Goal: Navigation & Orientation: Find specific page/section

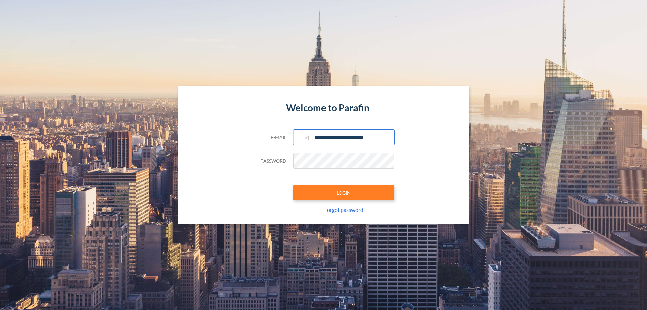
type input "**********"
click at [344, 193] on button "LOGIN" at bounding box center [343, 193] width 101 height 16
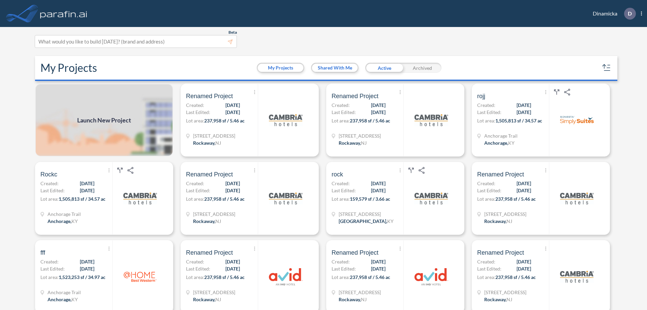
scroll to position [2, 0]
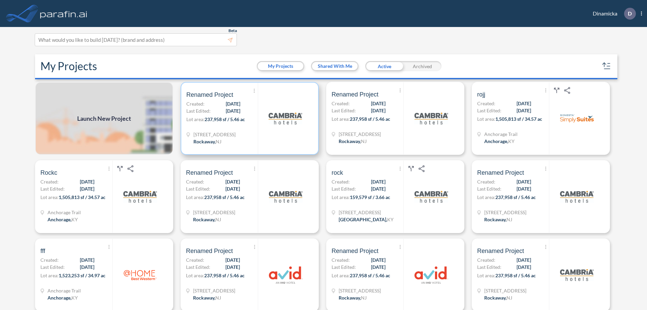
click at [248, 118] on p "Lot area: 237,958 sf / 5.46 ac" at bounding box center [221, 121] width 71 height 10
